Goal: Information Seeking & Learning: Learn about a topic

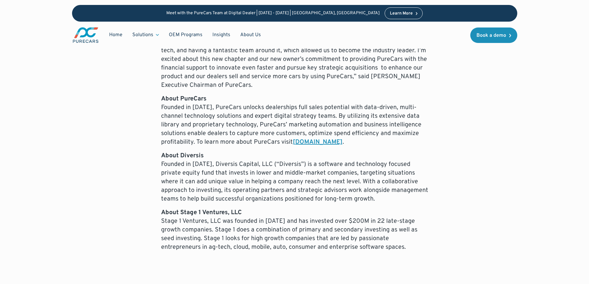
scroll to position [619, 0]
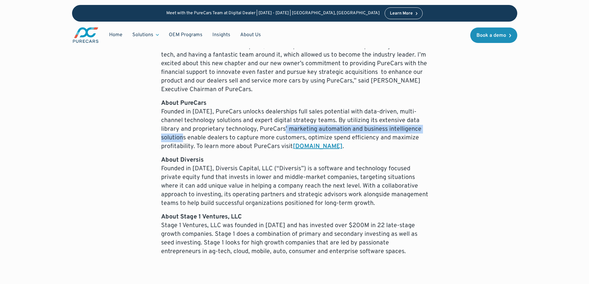
drag, startPoint x: 289, startPoint y: 119, endPoint x: 187, endPoint y: 129, distance: 102.6
click at [187, 129] on p "About PureCars Founded in [DATE], PureCars unlocks dealerships full sales poten…" at bounding box center [294, 125] width 267 height 52
copy p "marketing automation and business intelligence solutions"
click at [306, 215] on p "About Stage 1 Ventures, LLC Stage 1 Ventures, LLC was founded in [DATE] and has…" at bounding box center [294, 234] width 267 height 43
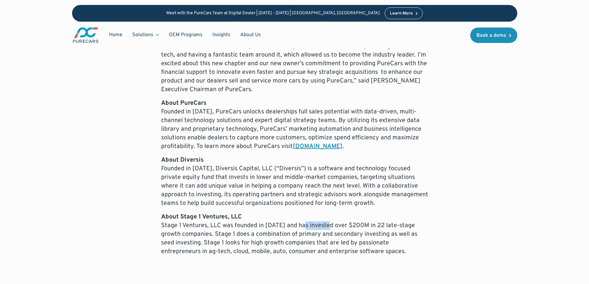
click at [306, 215] on p "About Stage 1 Ventures, LLC Stage 1 Ventures, LLC was founded in [DATE] and has…" at bounding box center [294, 234] width 267 height 43
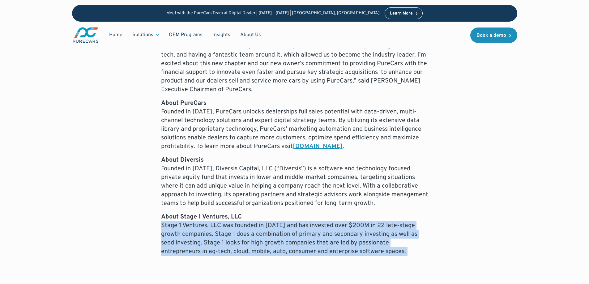
click at [306, 215] on p "About Stage 1 Ventures, LLC Stage 1 Ventures, LLC was founded in [DATE] and has…" at bounding box center [294, 234] width 267 height 43
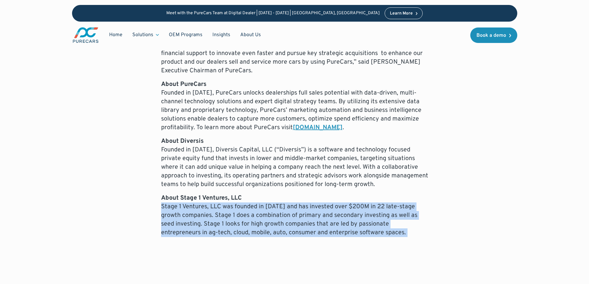
scroll to position [650, 0]
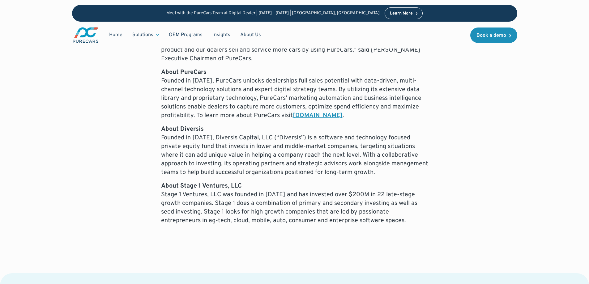
drag, startPoint x: 83, startPoint y: 185, endPoint x: 60, endPoint y: 195, distance: 25.1
